Goal: Transaction & Acquisition: Book appointment/travel/reservation

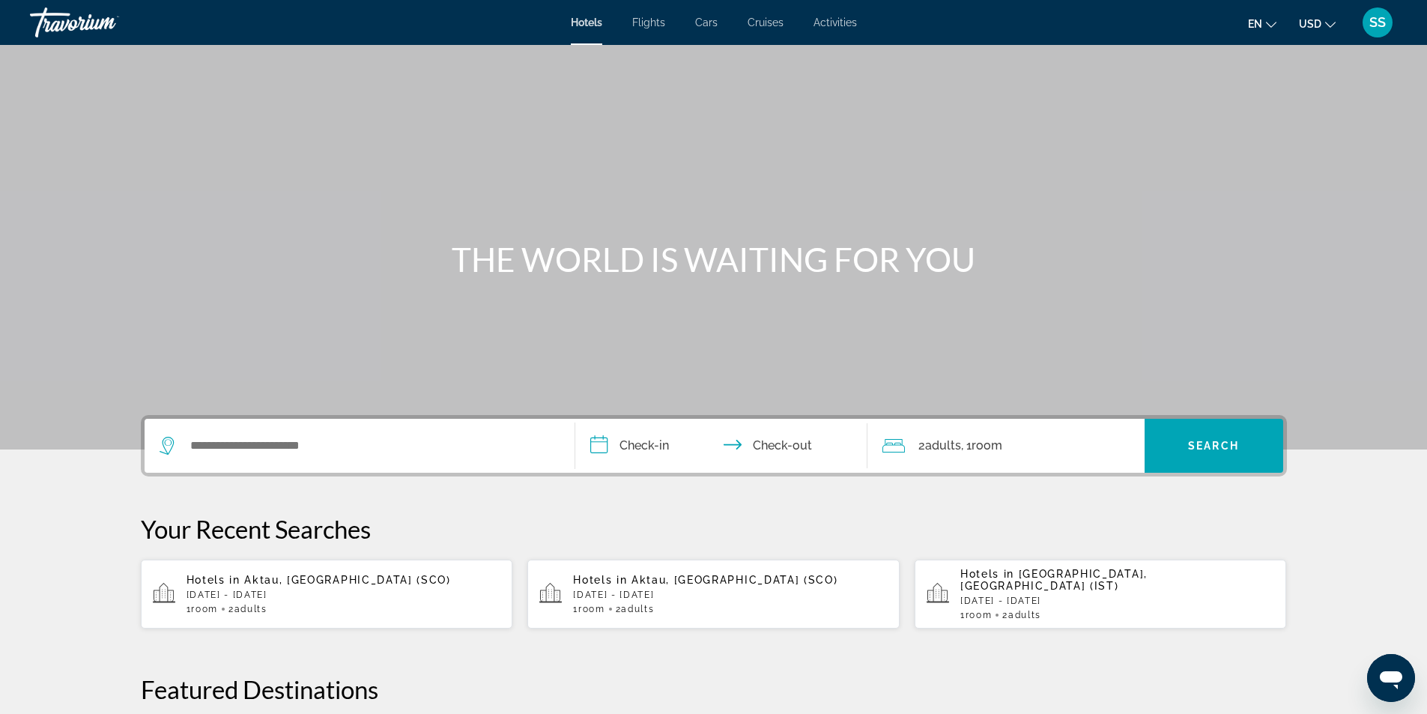
click at [644, 16] on div "Hotels Flights Cars Cruises Activities Hotels Flights Cars Cruises Activities e…" at bounding box center [713, 22] width 1427 height 39
click at [657, 19] on span "Flights" at bounding box center [648, 22] width 33 height 12
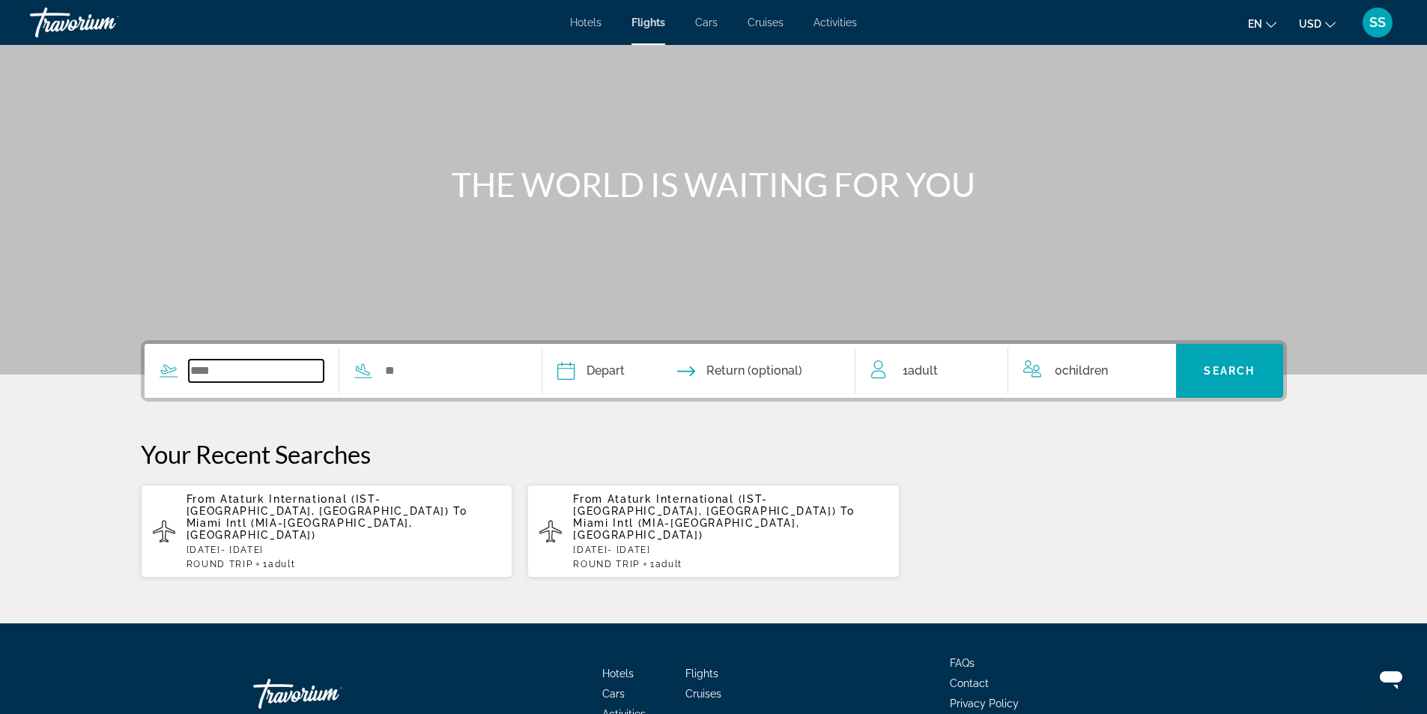
click at [237, 371] on input "Search widget" at bounding box center [257, 371] width 136 height 22
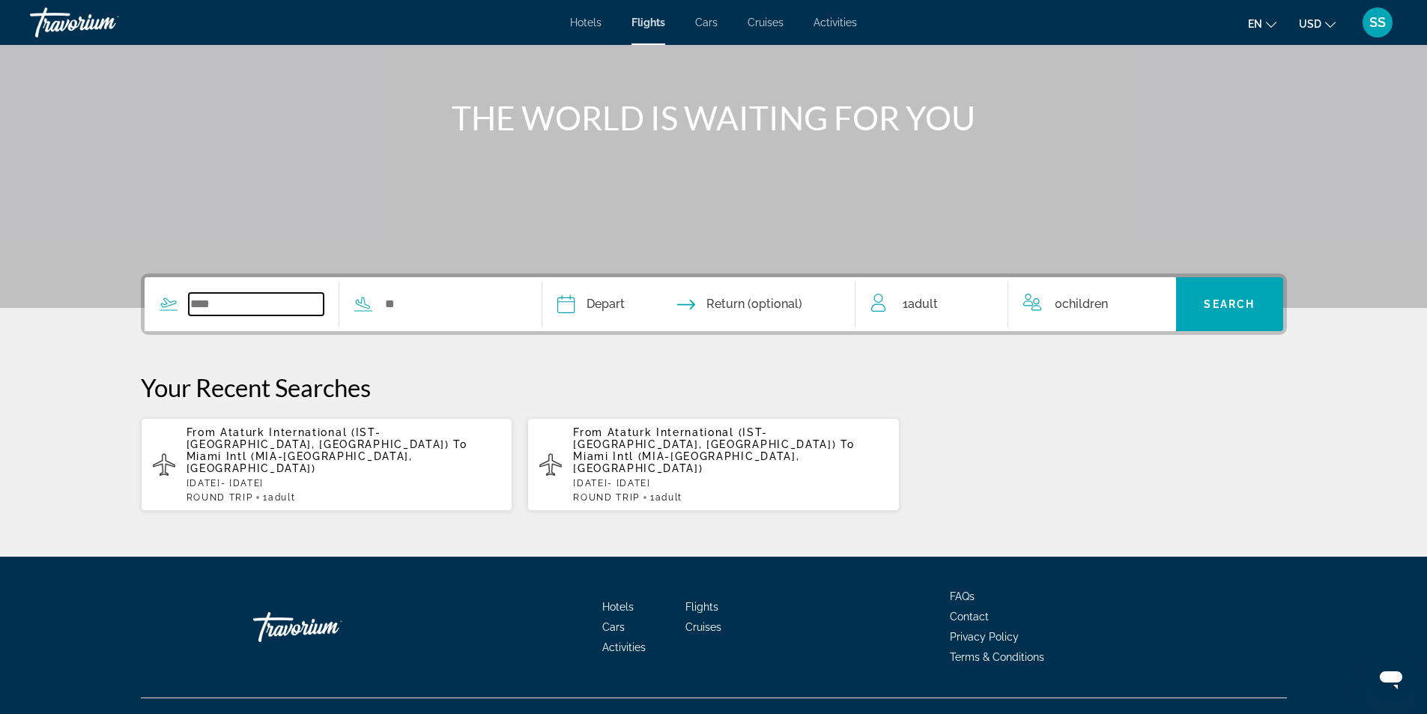
scroll to position [144, 0]
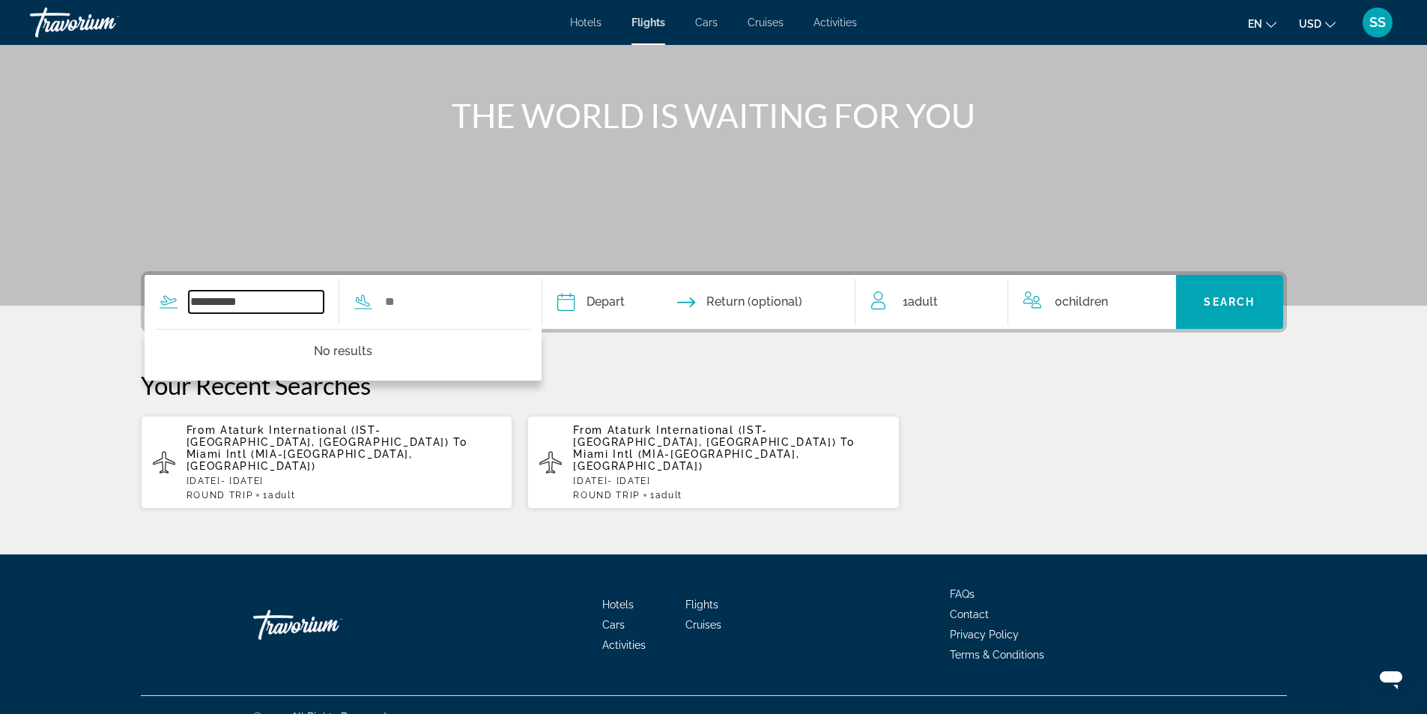
drag, startPoint x: 290, startPoint y: 295, endPoint x: 168, endPoint y: 309, distance: 122.8
click at [156, 297] on div "**********" at bounding box center [242, 302] width 195 height 22
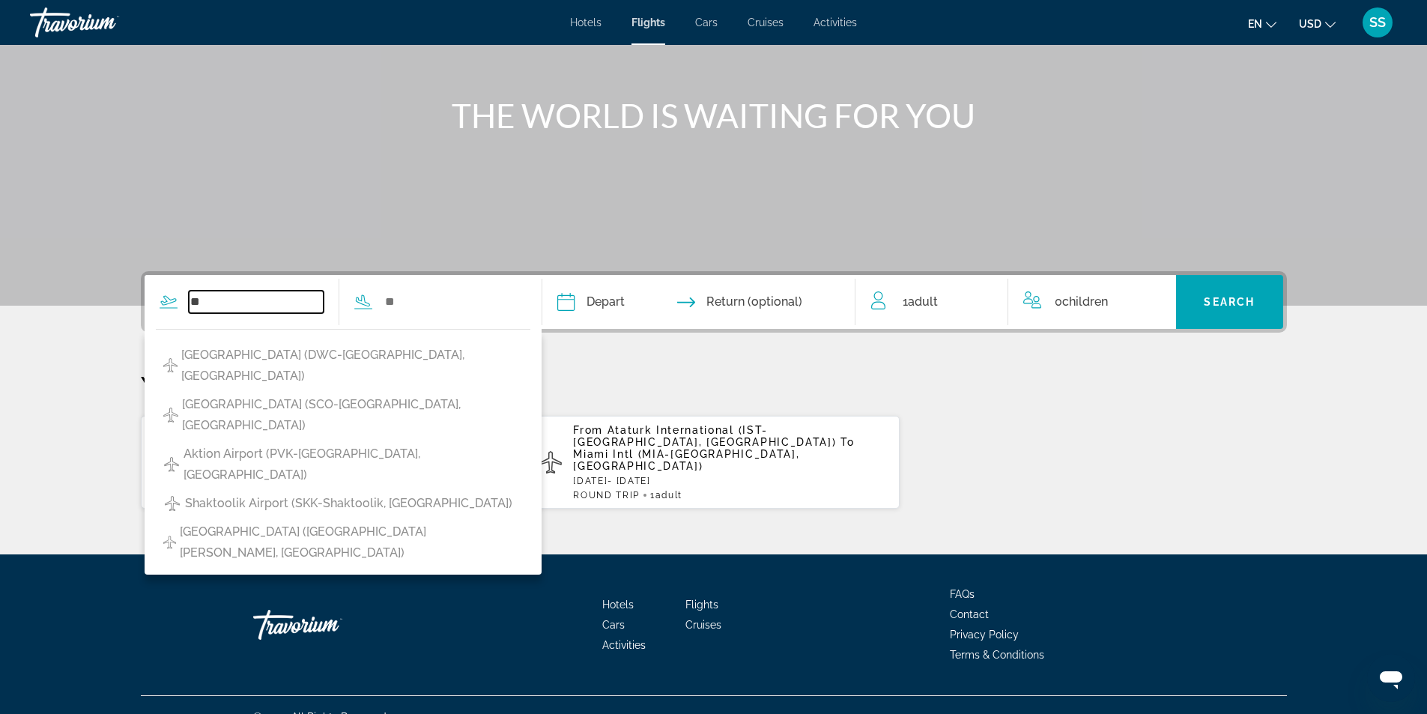
type input "*"
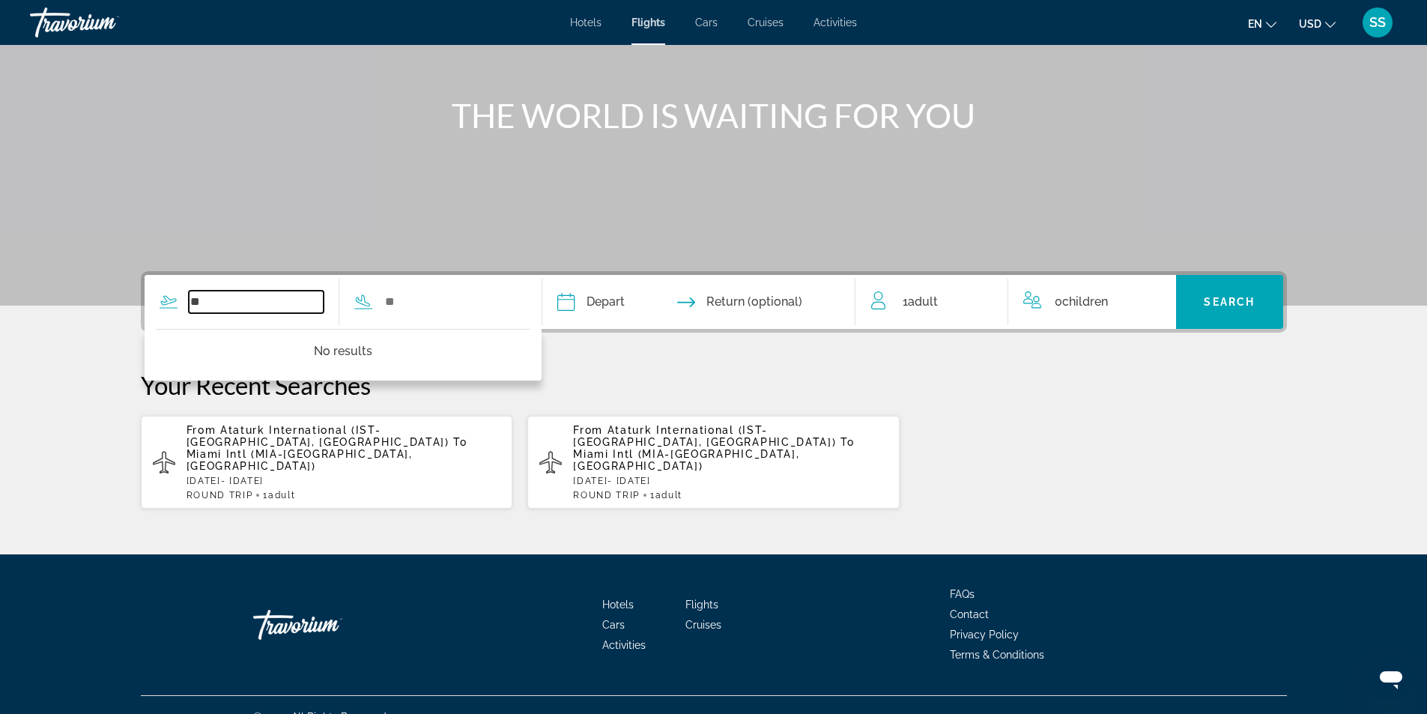
type input "*"
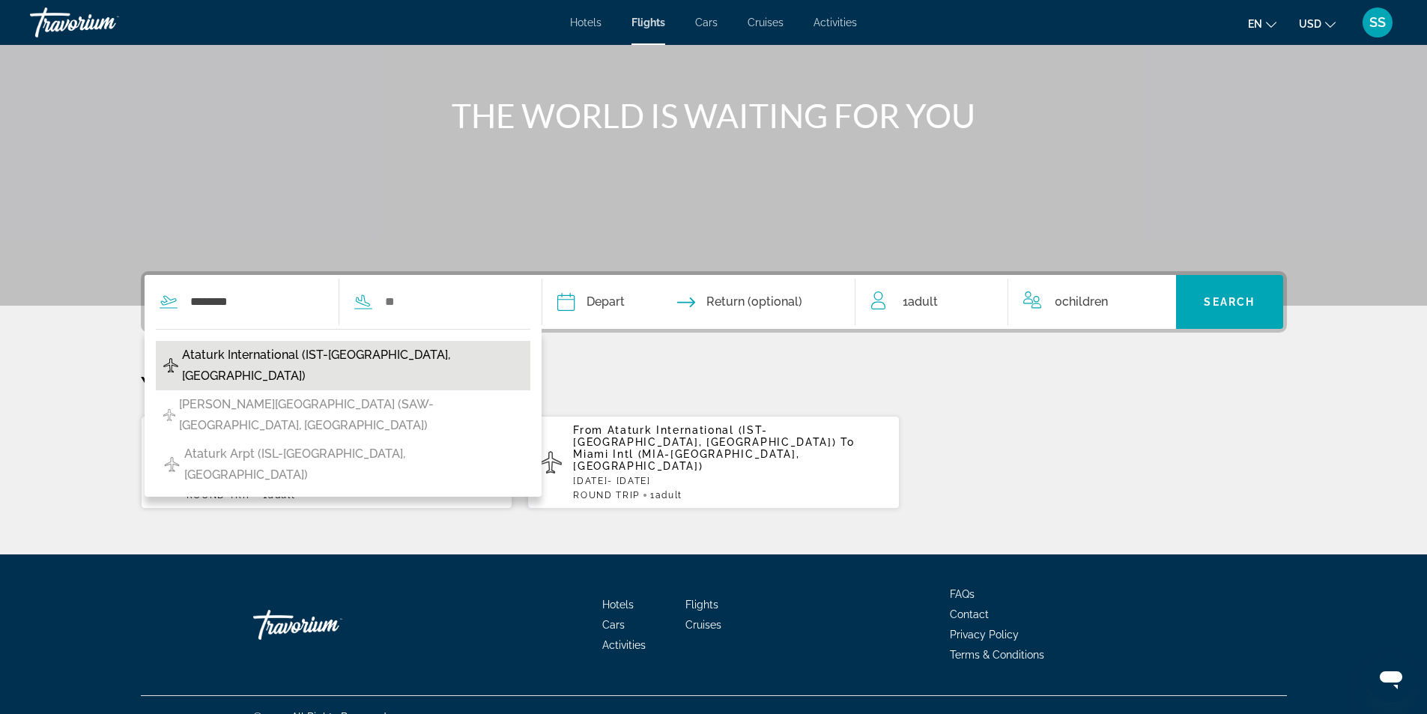
click at [326, 362] on span "Ataturk International (IST-[GEOGRAPHIC_DATA], [GEOGRAPHIC_DATA])" at bounding box center [352, 366] width 341 height 42
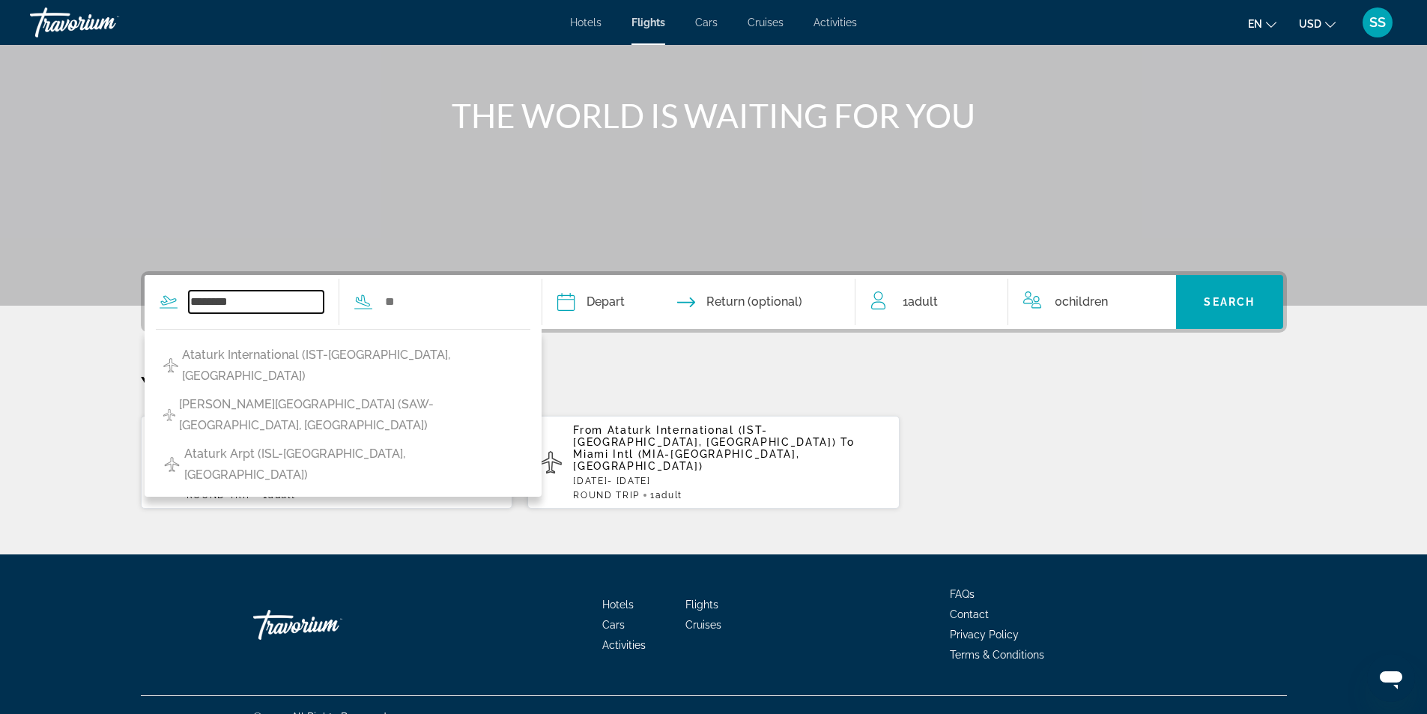
type input "**********"
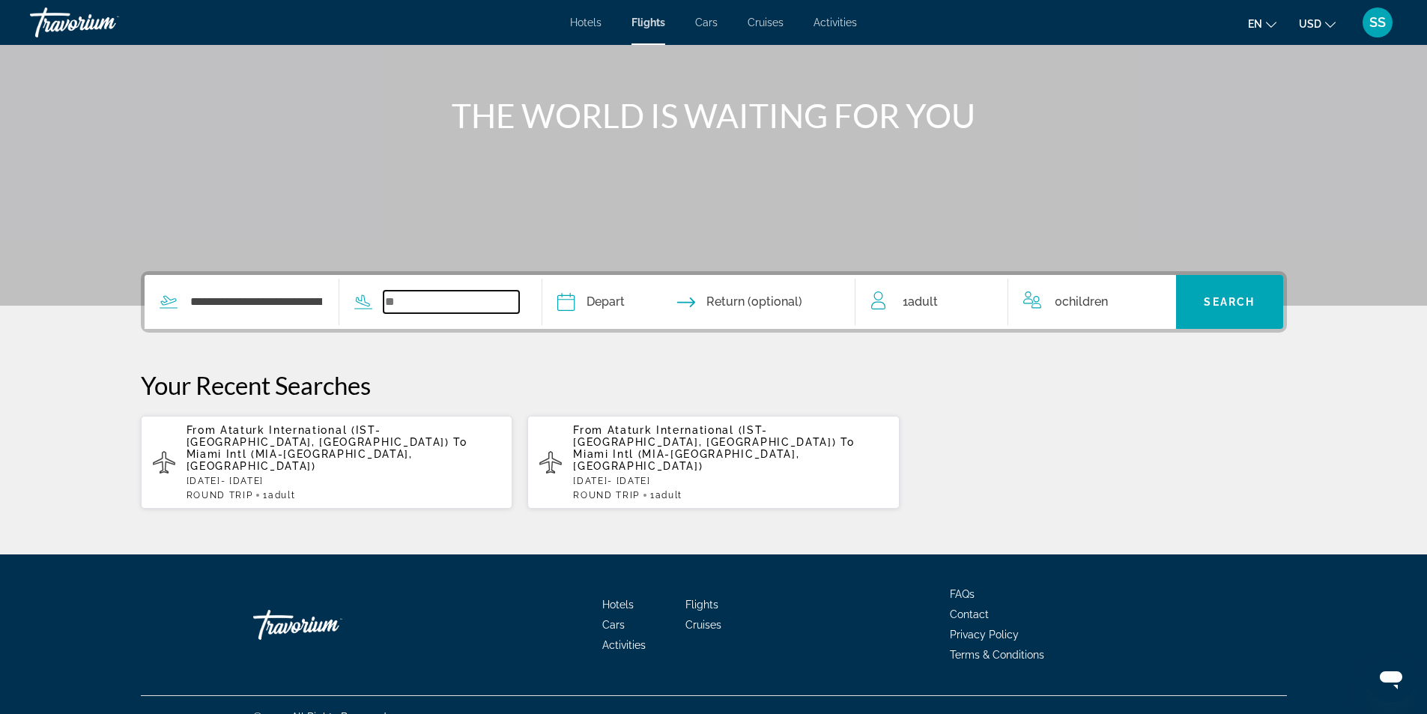
click at [463, 308] on input "Search widget" at bounding box center [451, 302] width 136 height 22
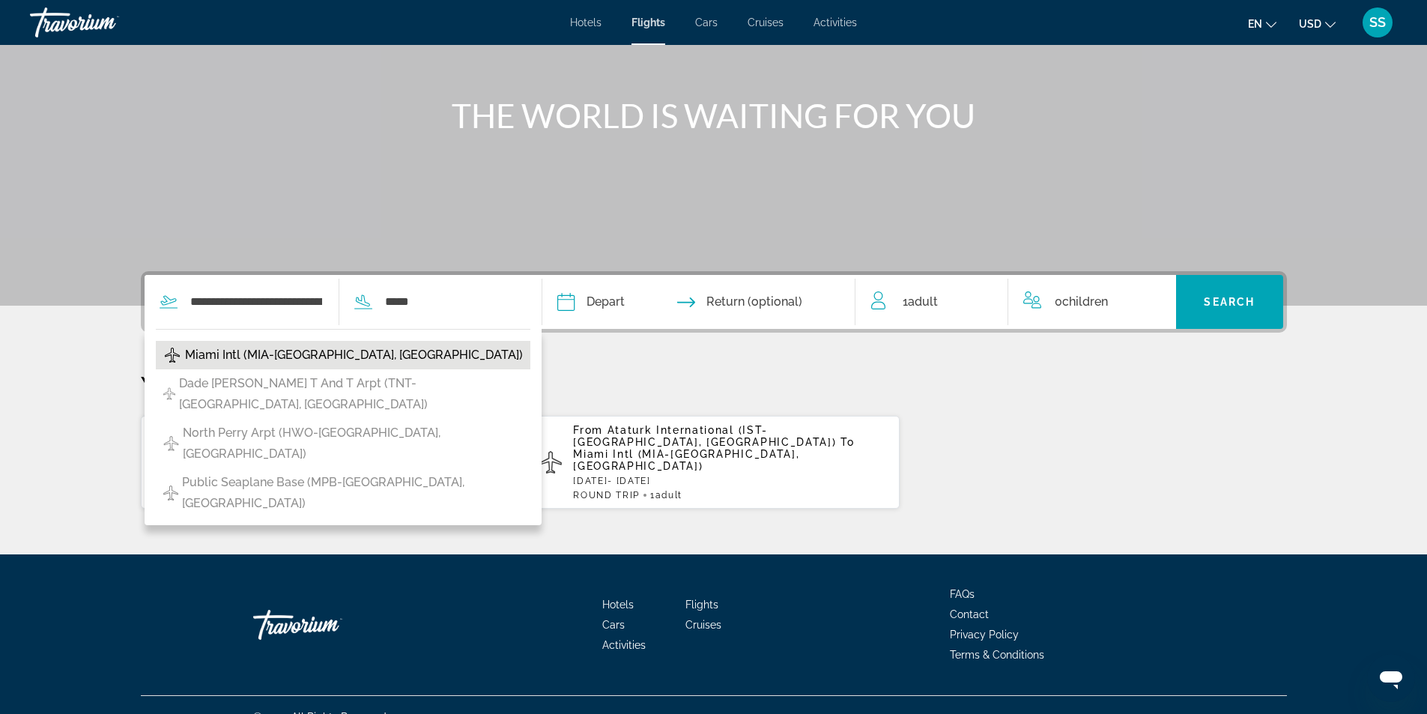
click at [486, 360] on button "Miami Intl (MIA-[GEOGRAPHIC_DATA], [GEOGRAPHIC_DATA])" at bounding box center [343, 355] width 374 height 28
type input "**********"
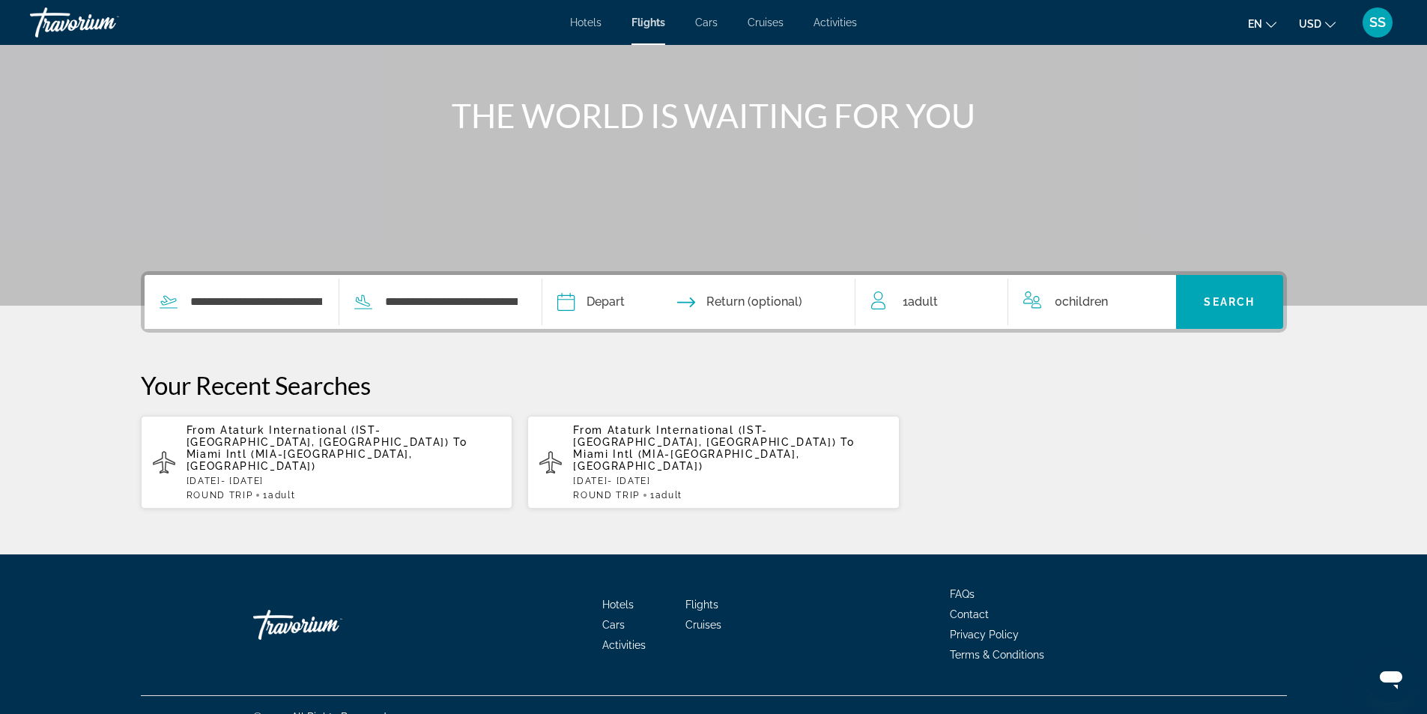
click at [613, 293] on input "Depart date" at bounding box center [630, 304] width 155 height 58
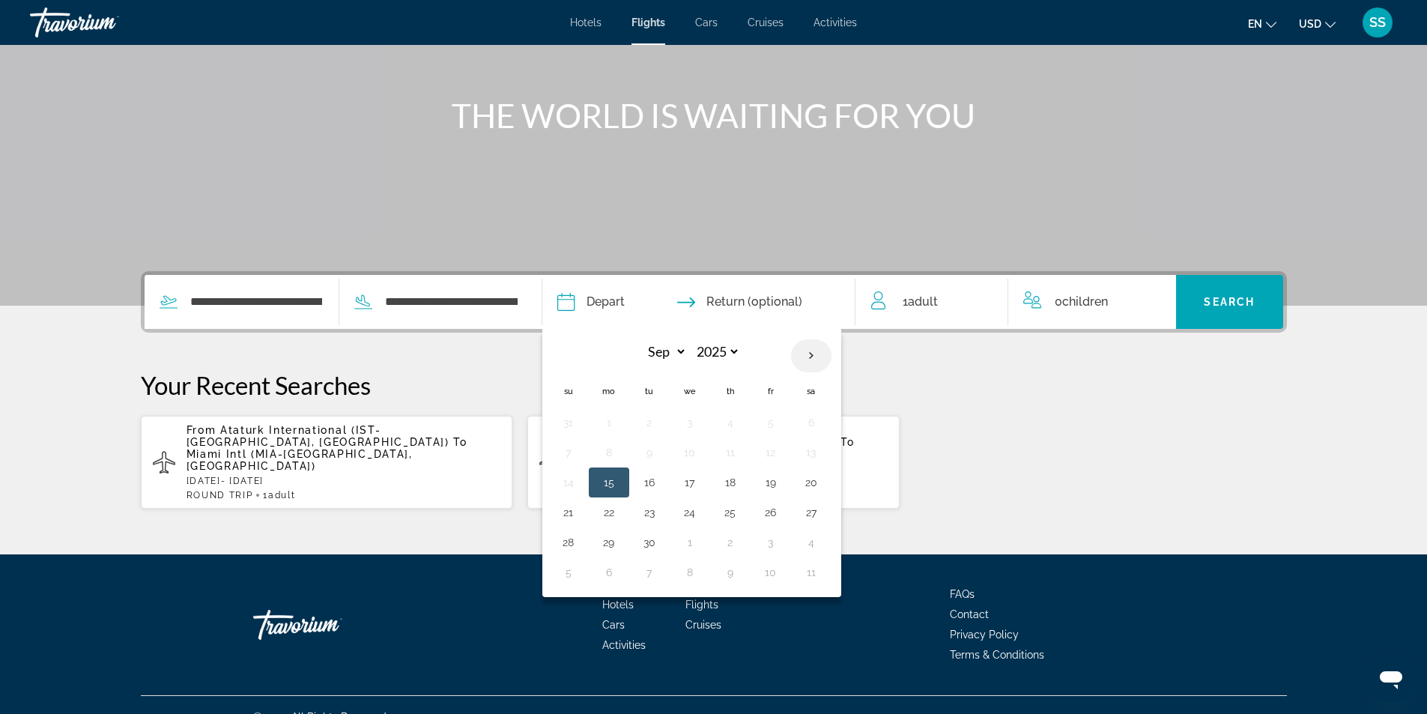
click at [810, 354] on th "Next month" at bounding box center [811, 355] width 40 height 33
select select "**"
click at [601, 507] on button "17" at bounding box center [609, 512] width 24 height 21
type input "**********"
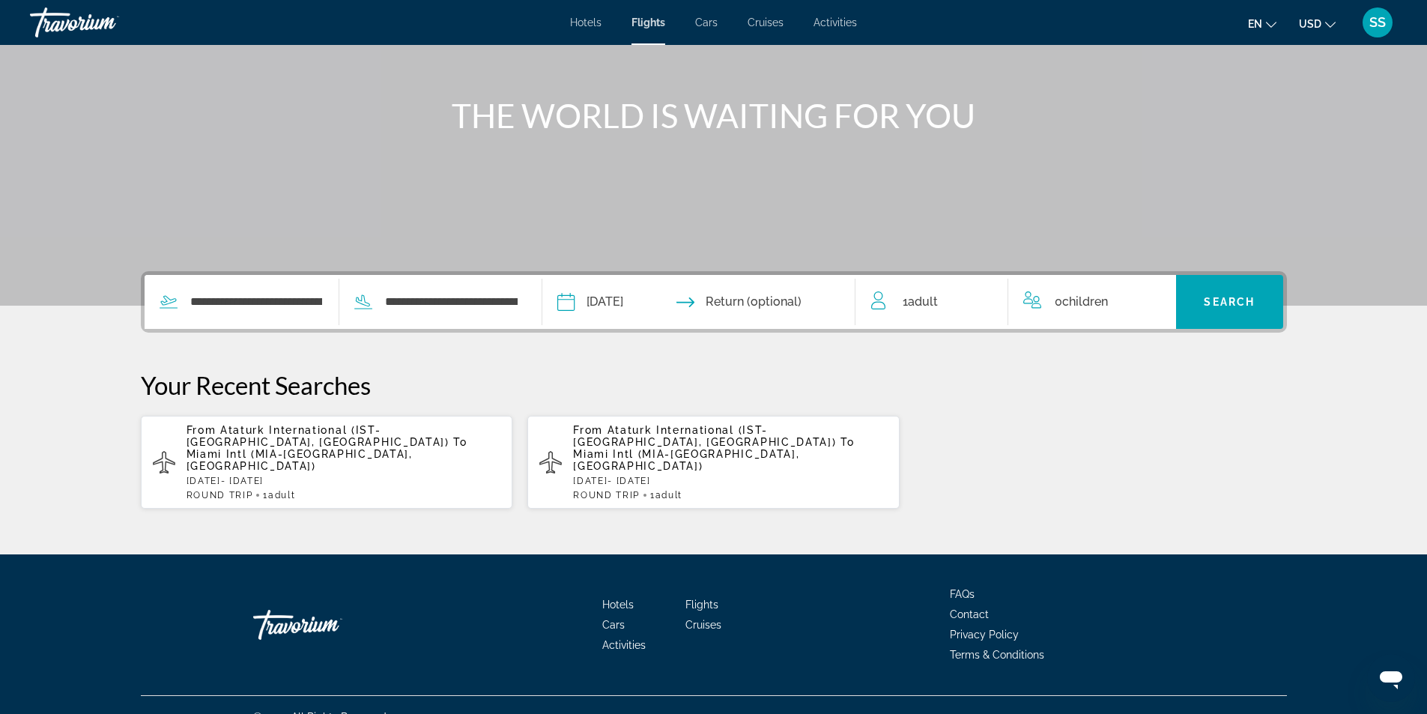
click at [758, 301] on input "Return date" at bounding box center [783, 304] width 155 height 58
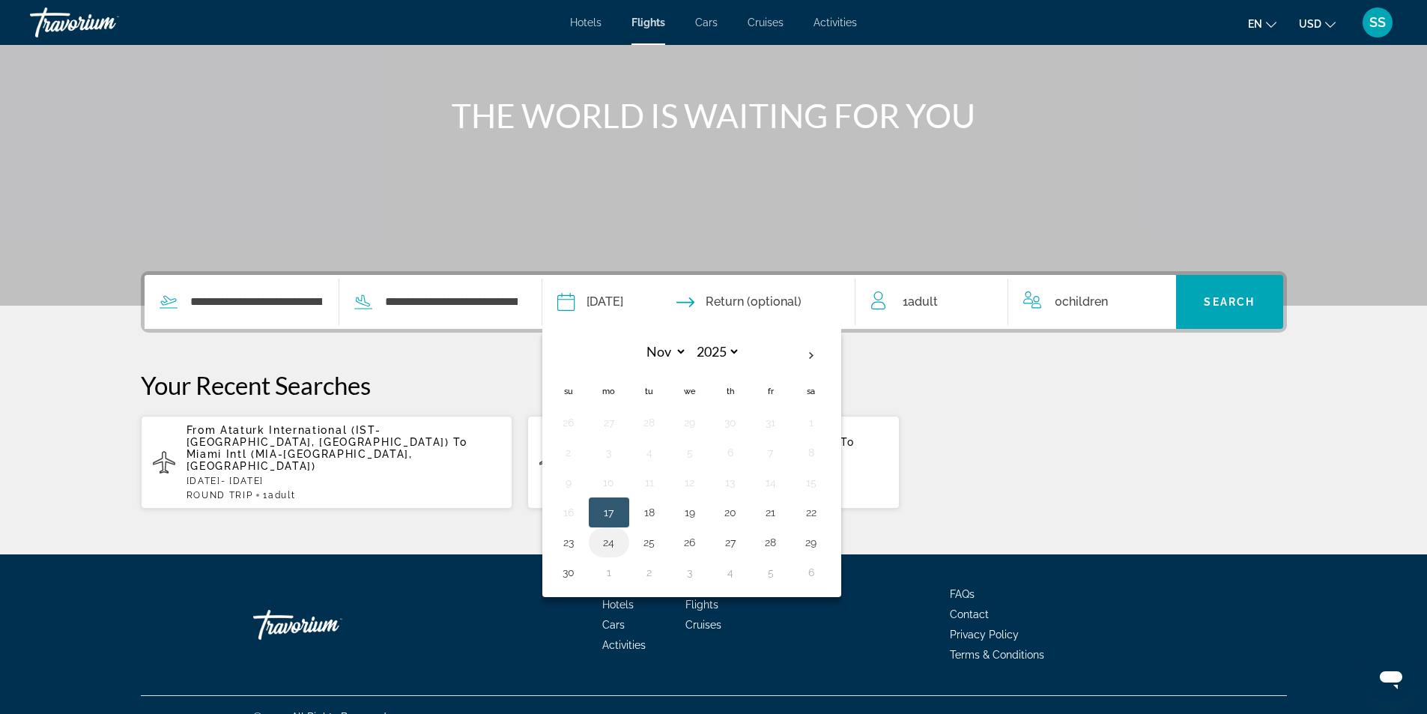
click at [621, 542] on button "24" at bounding box center [609, 542] width 24 height 21
type input "**********"
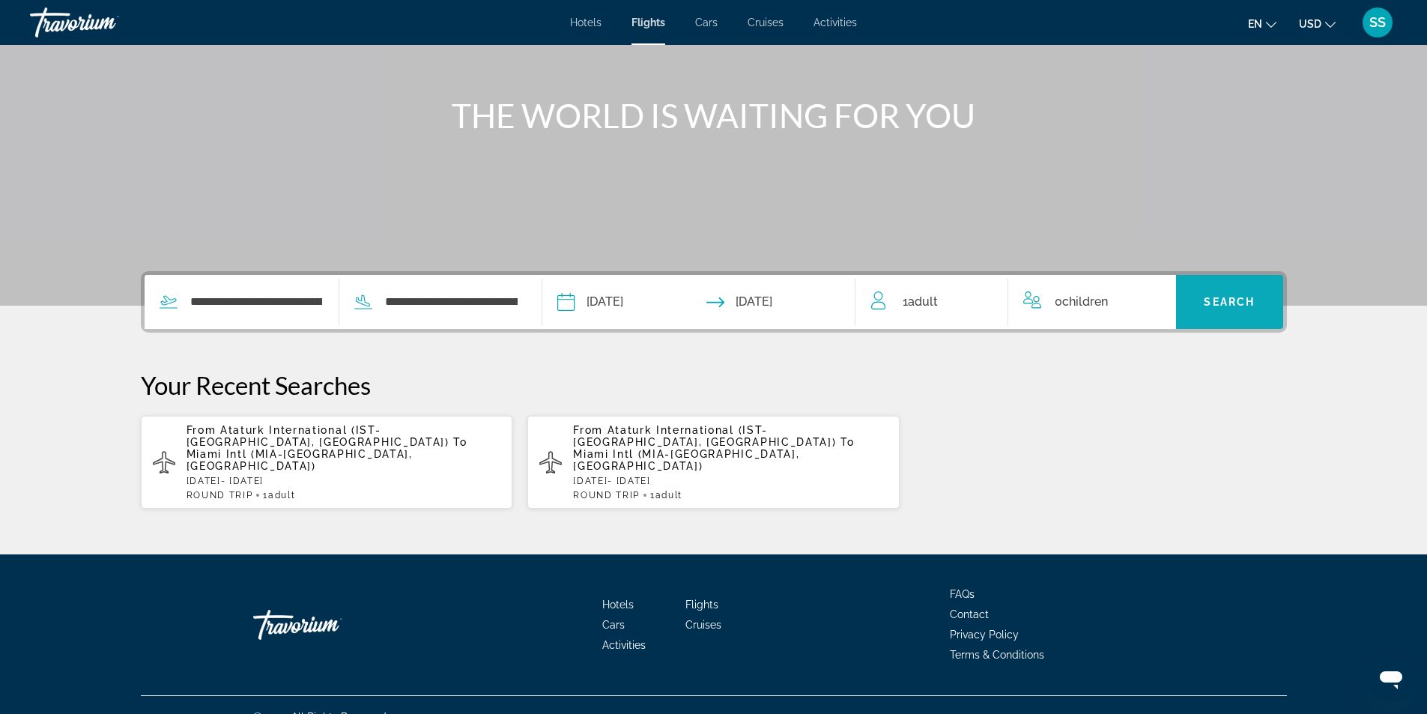
click at [1204, 303] on span "Search" at bounding box center [1229, 302] width 51 height 12
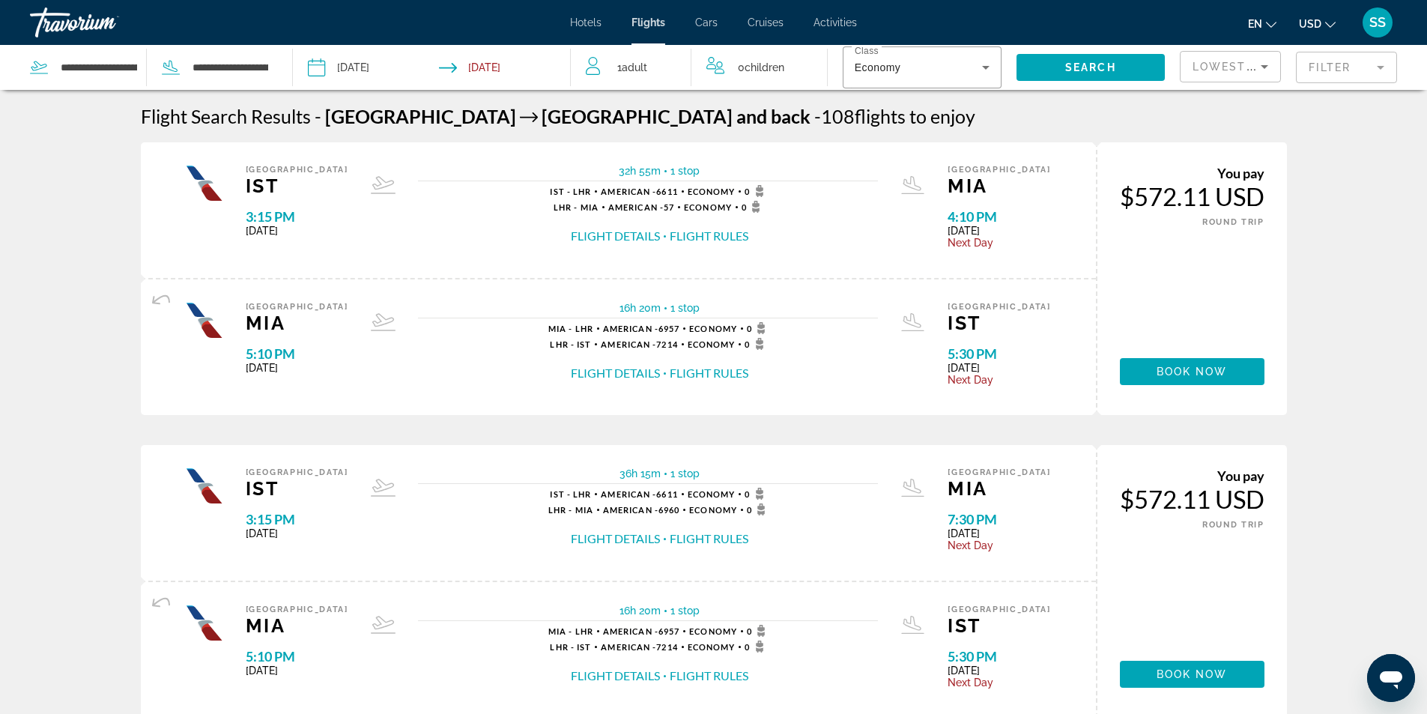
click at [1312, 16] on button "USD USD ($) MXN (Mex$) CAD (Can$) GBP (£) EUR (€) AUD (A$) NZD (NZ$) CNY (CN¥)" at bounding box center [1317, 24] width 37 height 22
click at [691, 234] on button "Flight Rules" at bounding box center [709, 236] width 79 height 16
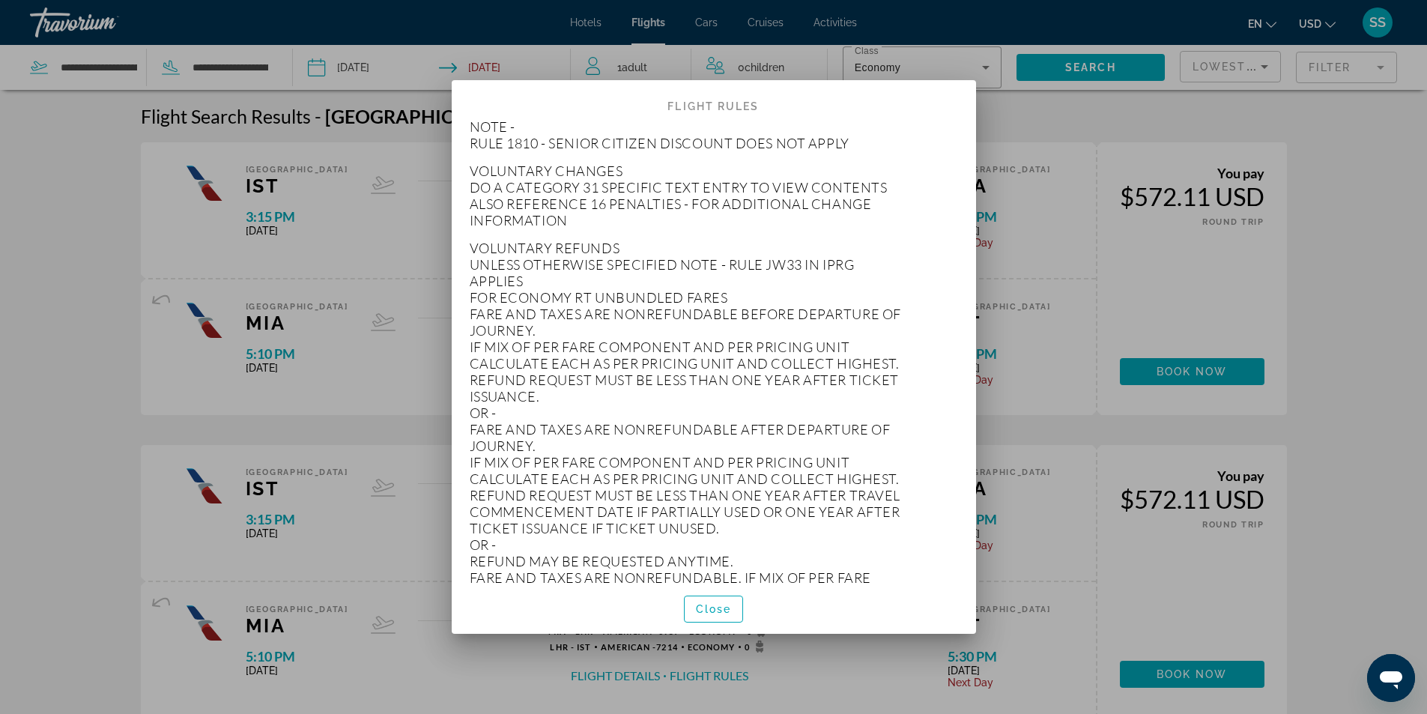
scroll to position [12243, 0]
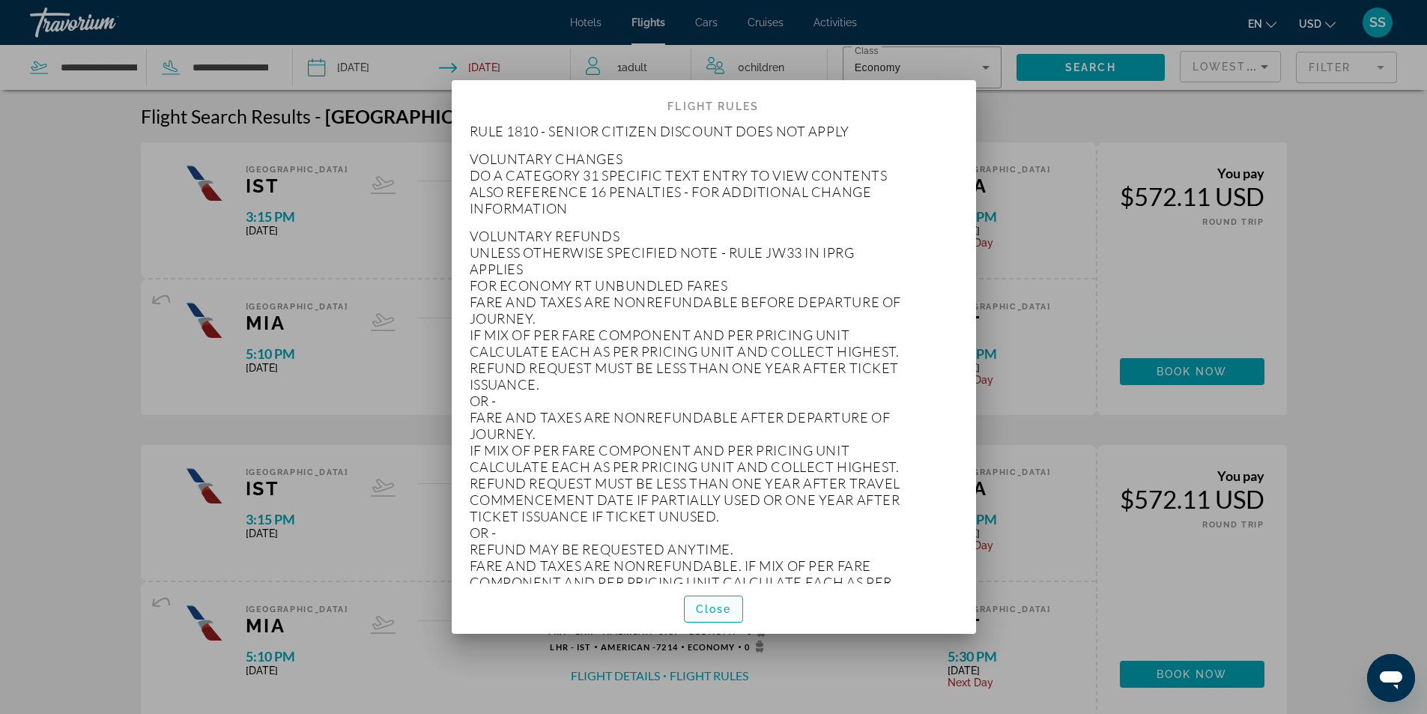
click at [716, 610] on span "Close" at bounding box center [714, 609] width 36 height 12
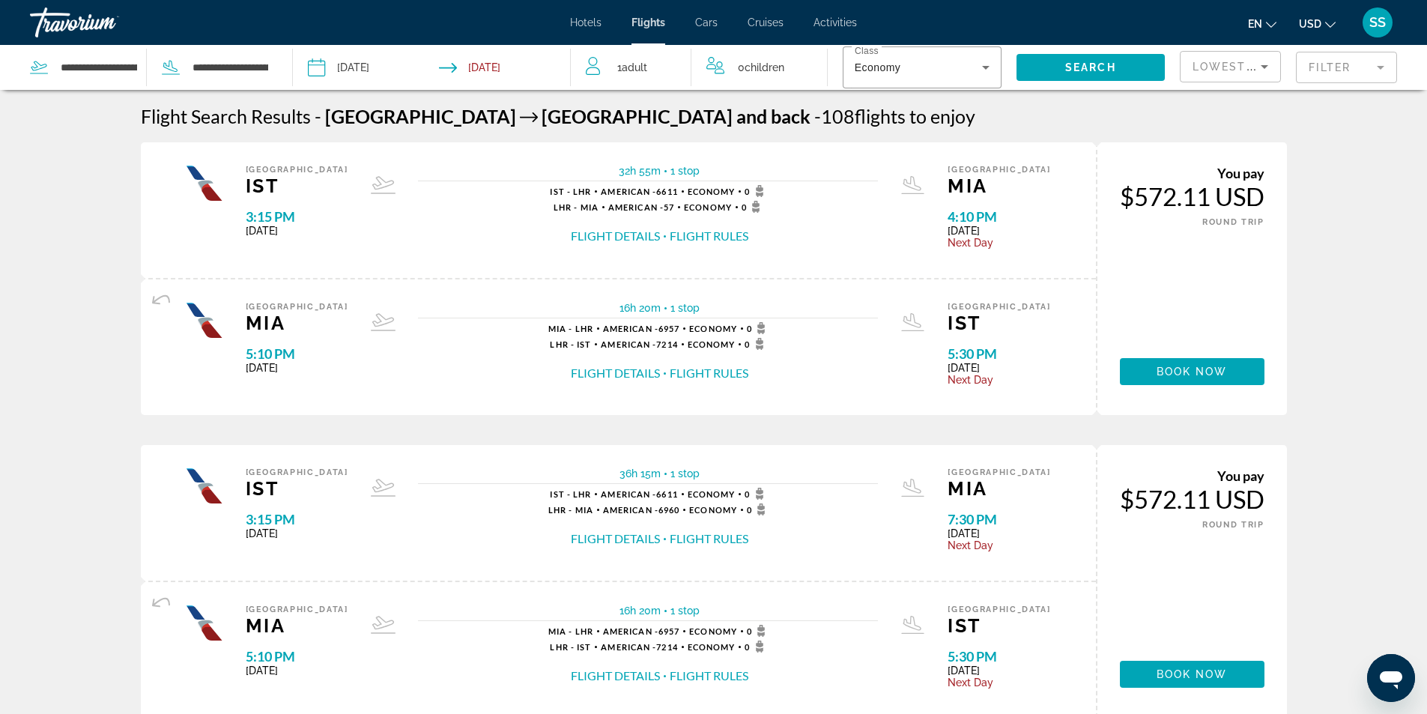
click at [614, 234] on button "Flight Details" at bounding box center [615, 236] width 89 height 16
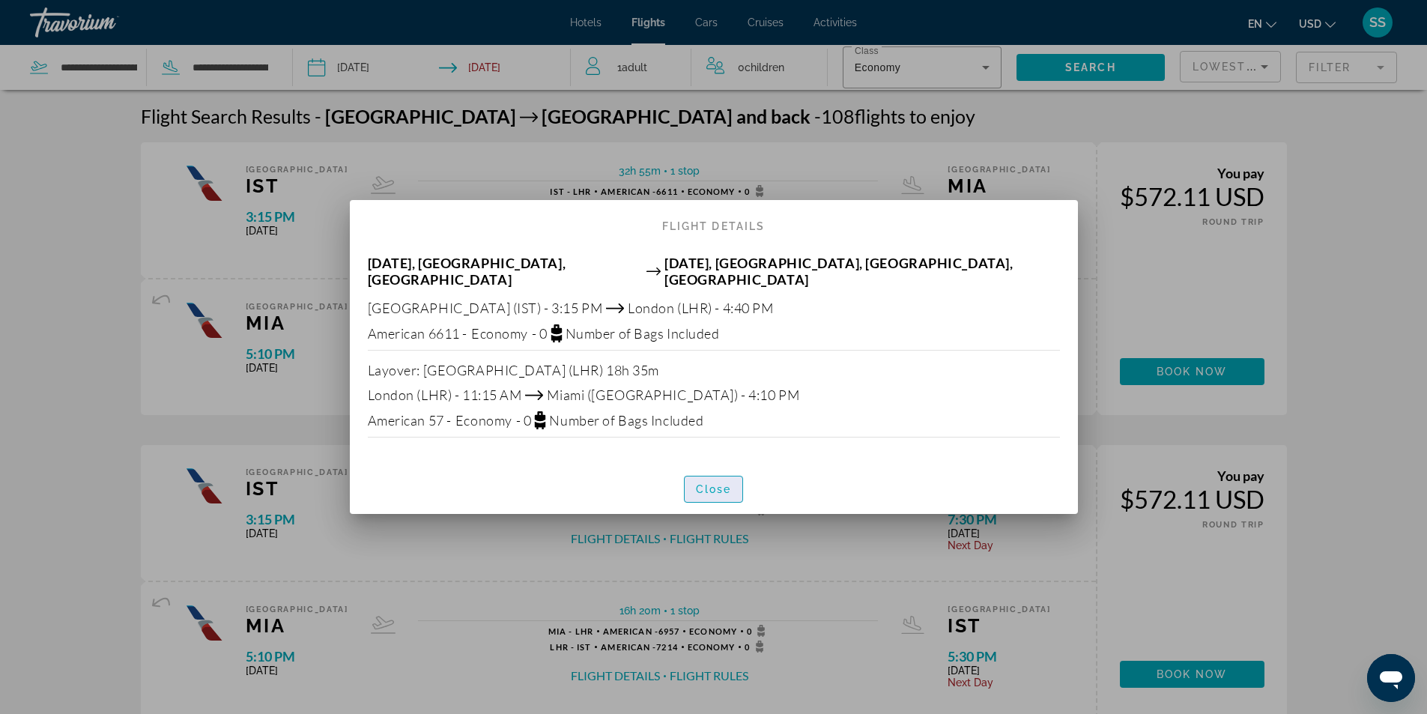
click at [718, 486] on span "Close" at bounding box center [714, 489] width 36 height 12
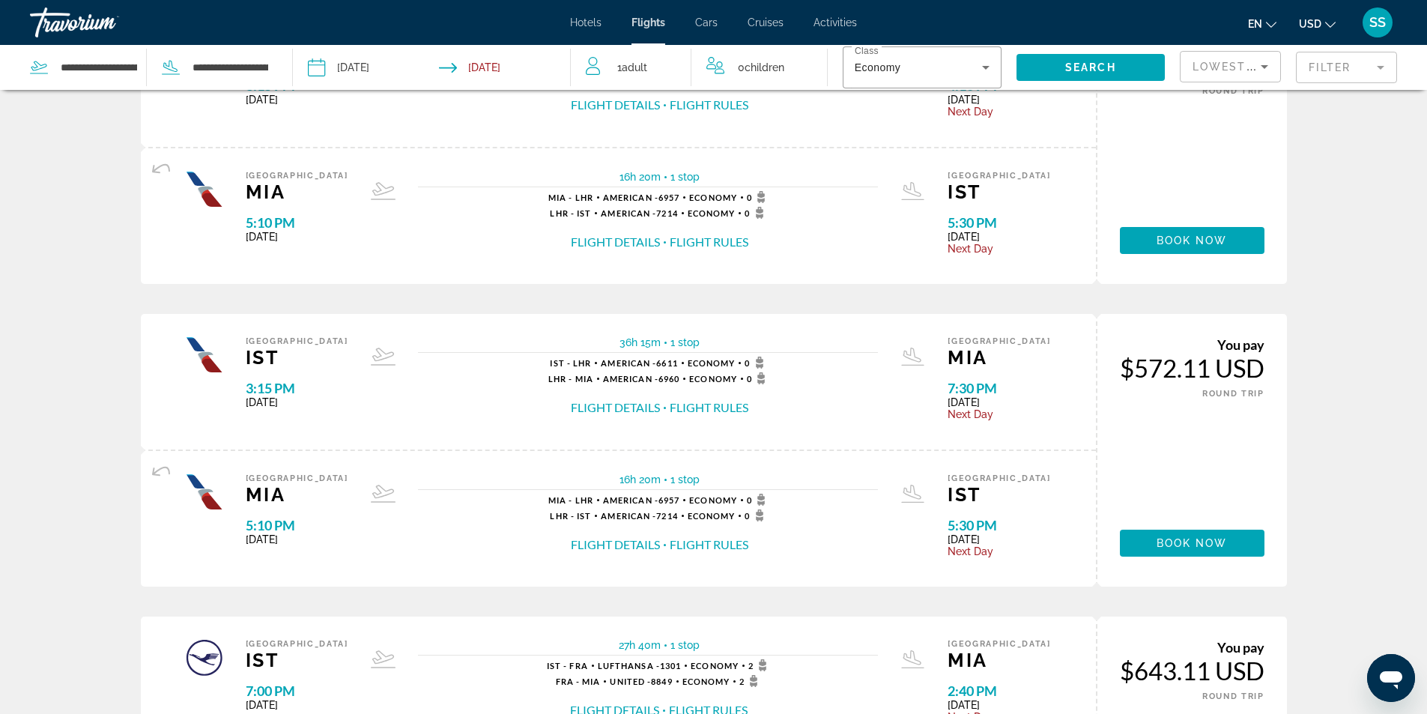
scroll to position [0, 0]
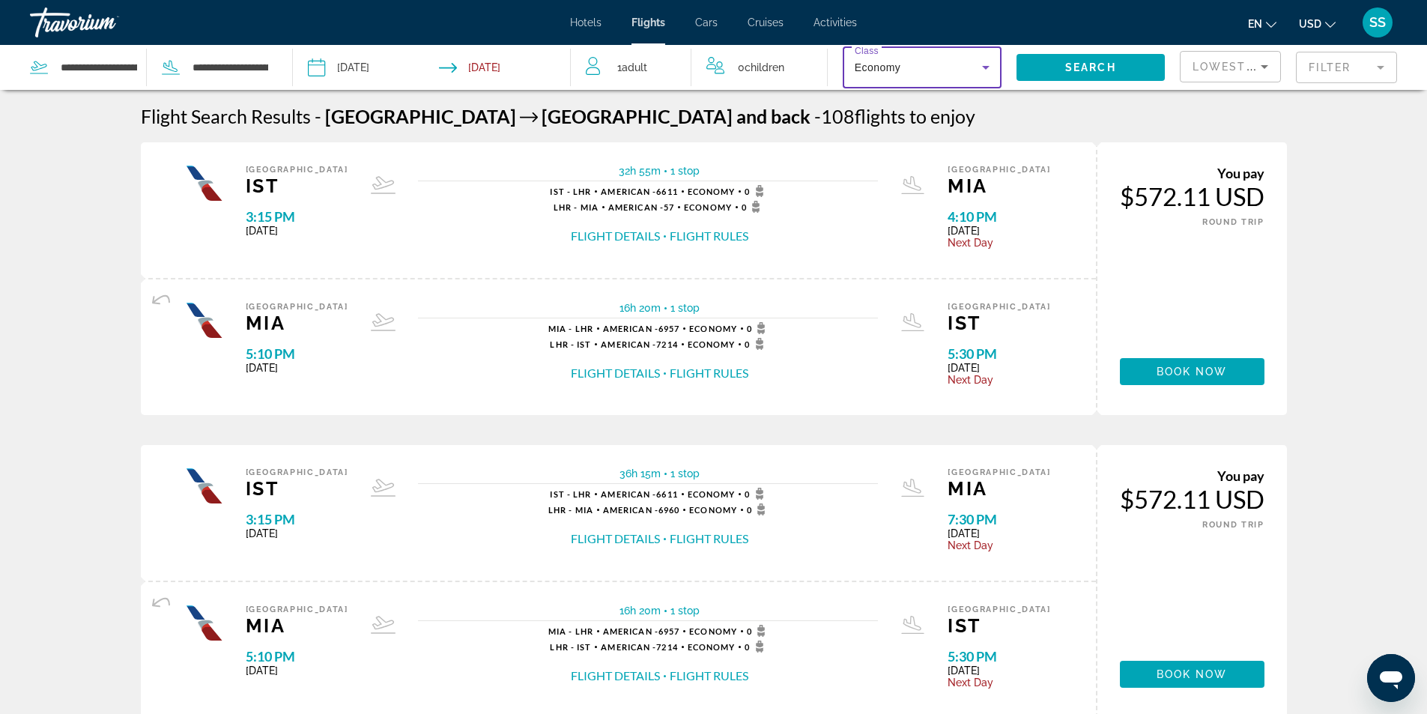
click at [934, 67] on div "Economy" at bounding box center [918, 67] width 127 height 18
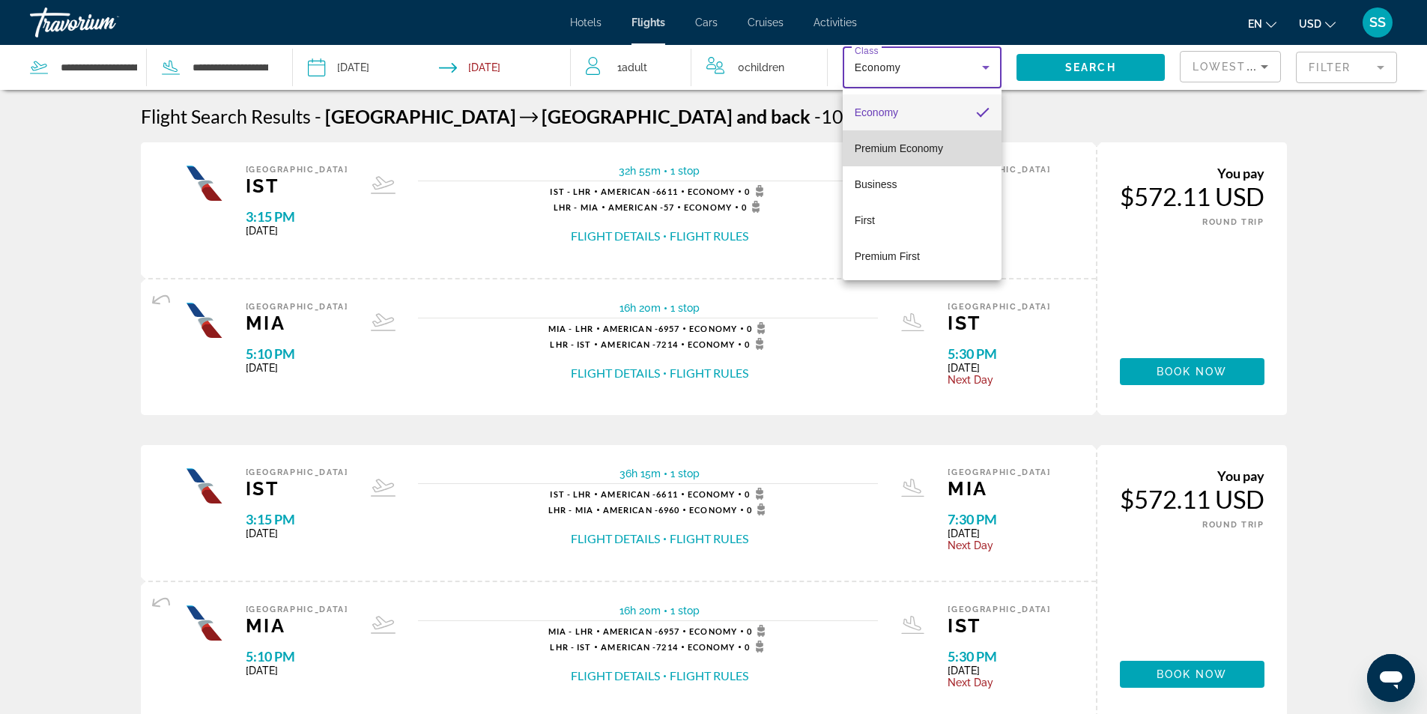
click at [917, 148] on span "Premium Economy" at bounding box center [899, 148] width 88 height 12
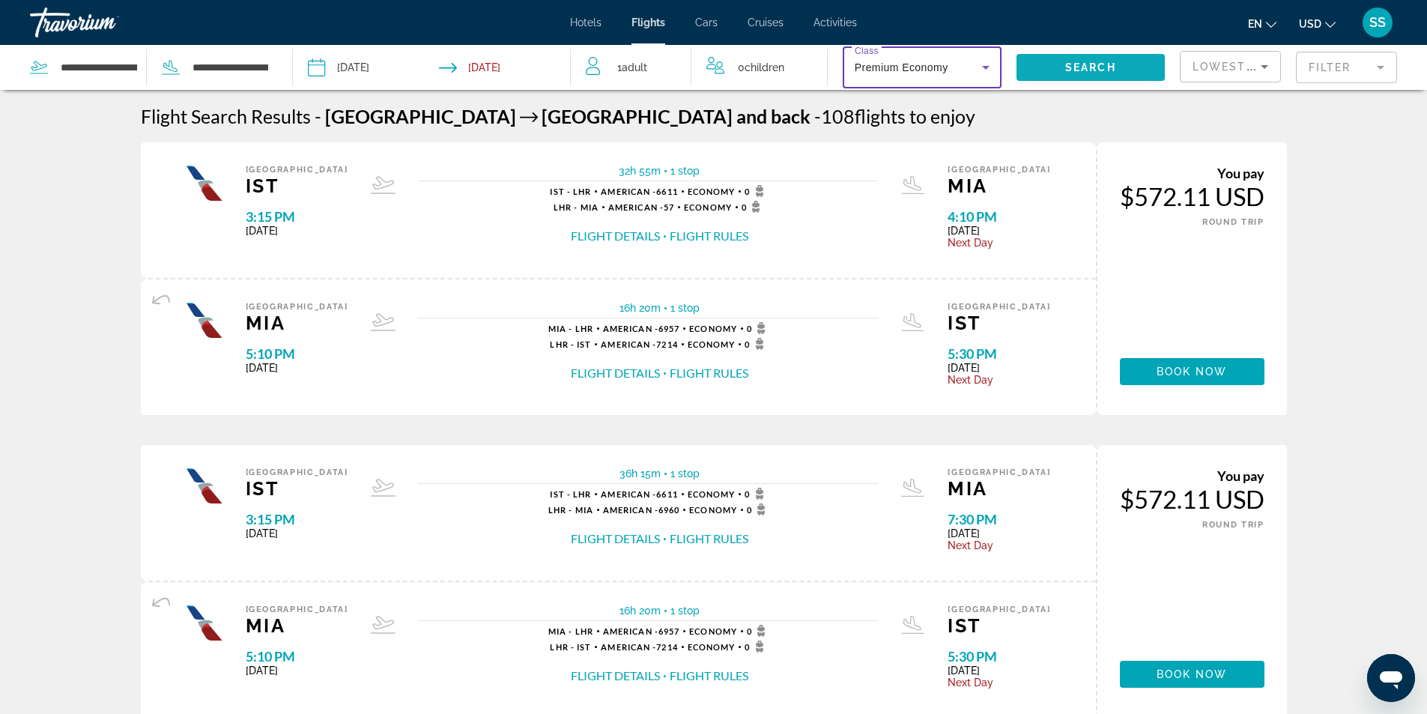
click at [1093, 64] on span "Search" at bounding box center [1090, 67] width 51 height 12
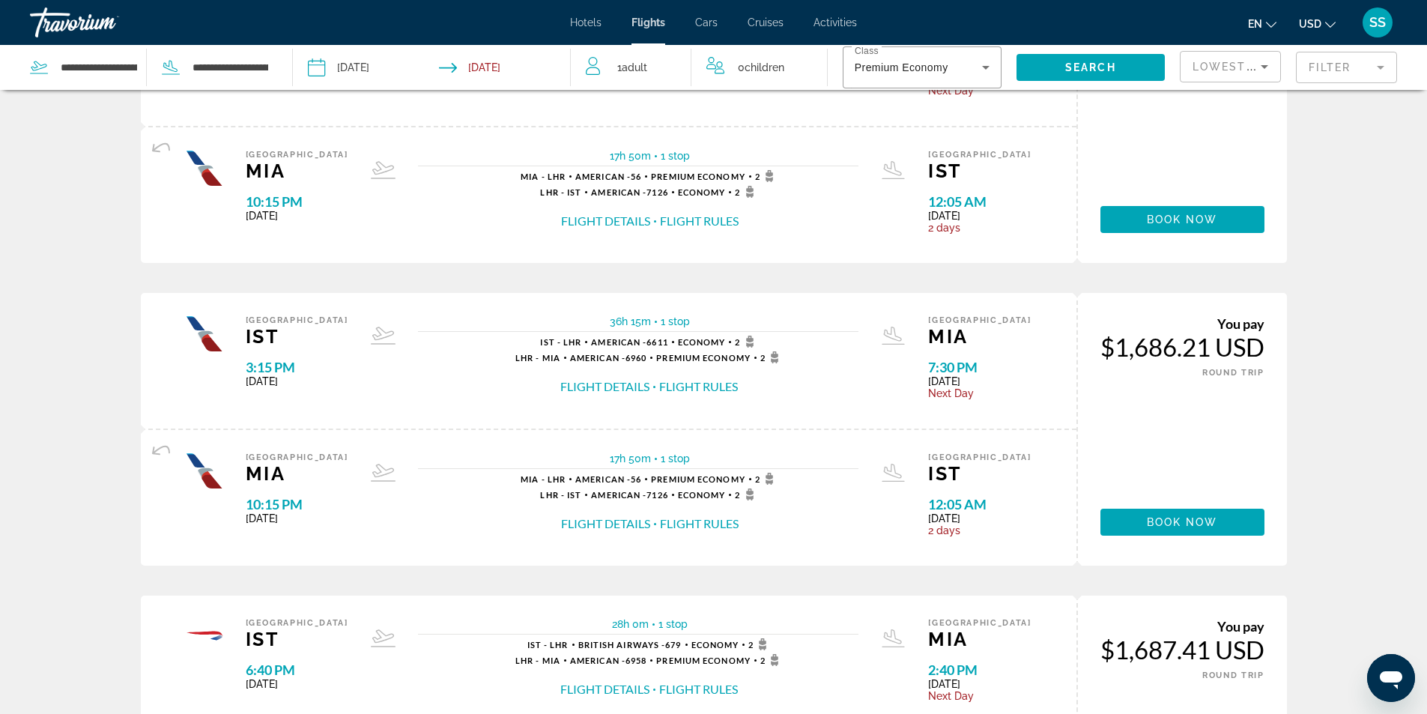
scroll to position [599, 0]
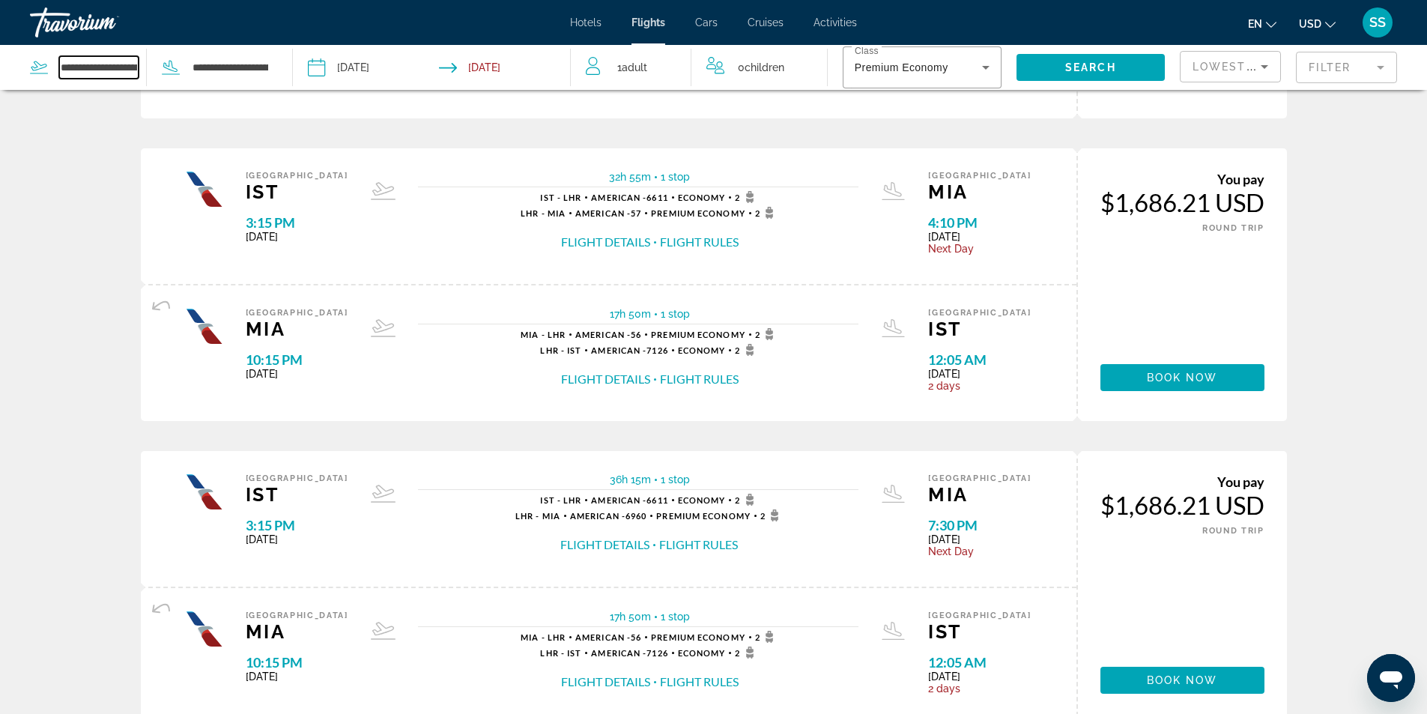
click at [90, 72] on input "**********" at bounding box center [98, 67] width 79 height 22
click at [175, 64] on icon "Search widget" at bounding box center [171, 67] width 18 height 18
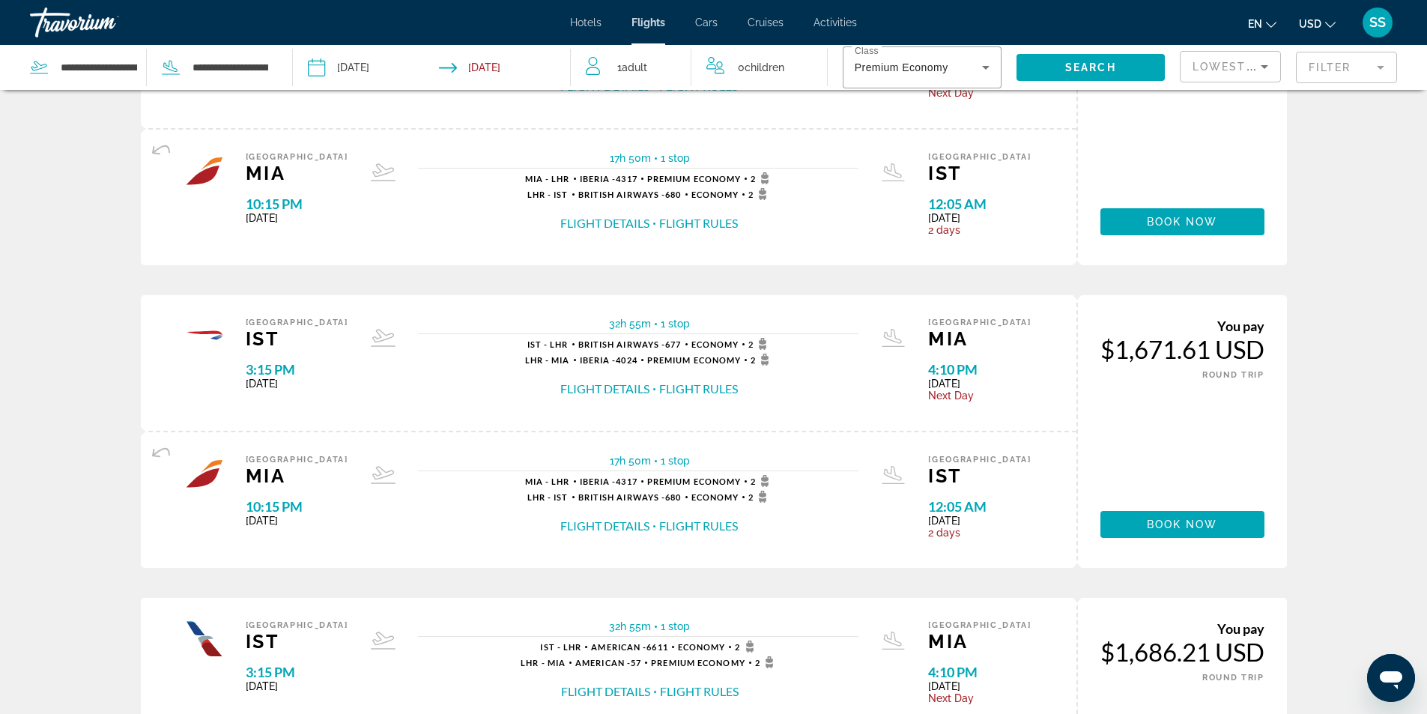
scroll to position [0, 0]
